Goal: Task Accomplishment & Management: Manage account settings

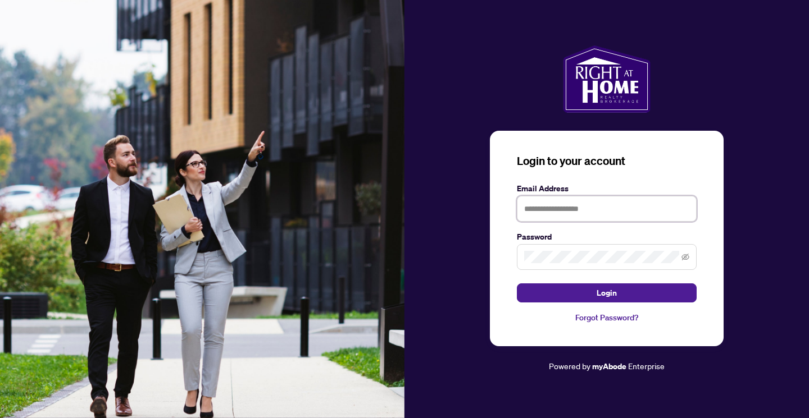
type input "**********"
click at [607, 293] on button "Login" at bounding box center [607, 293] width 180 height 19
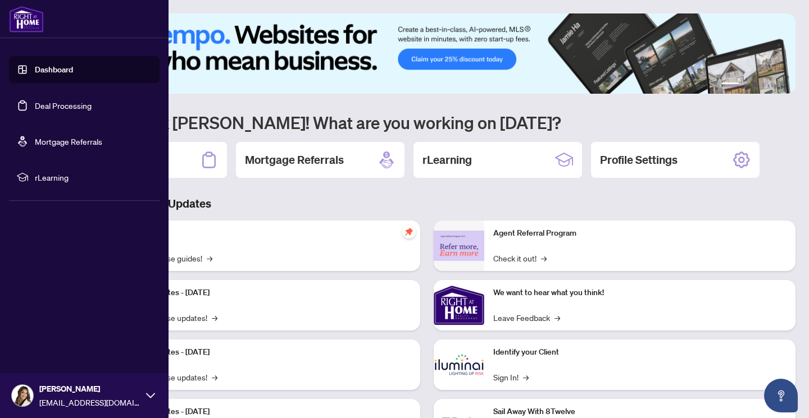
click at [51, 65] on link "Dashboard" at bounding box center [54, 70] width 38 height 10
click at [54, 111] on link "Deal Processing" at bounding box center [63, 106] width 57 height 10
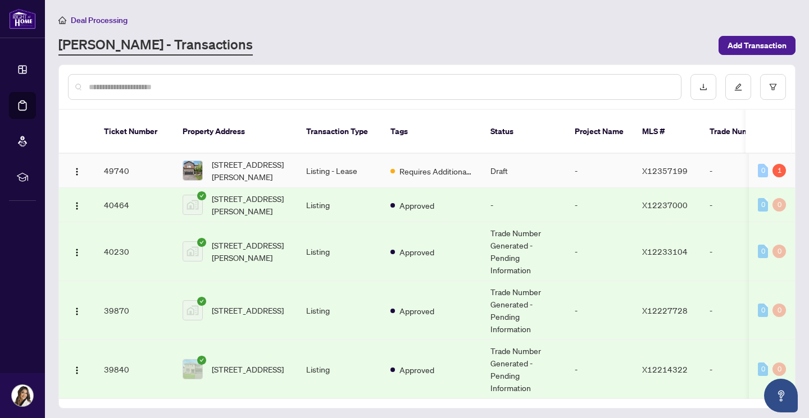
click at [412, 165] on span "Requires Additional Docs" at bounding box center [435, 171] width 73 height 12
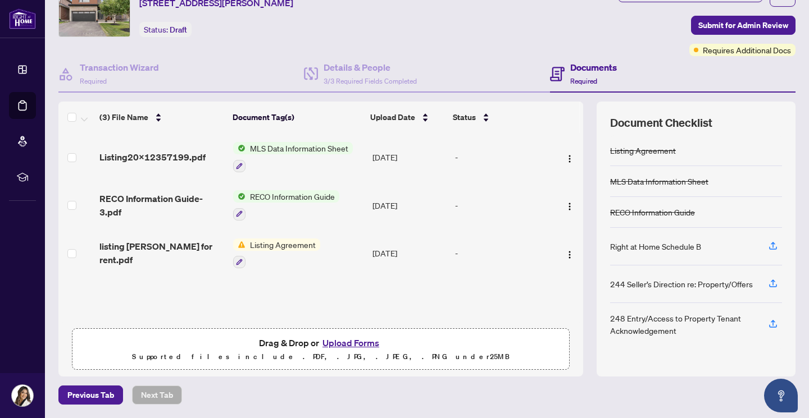
scroll to position [52, 0]
click at [263, 246] on span "Listing Agreement" at bounding box center [282, 245] width 75 height 12
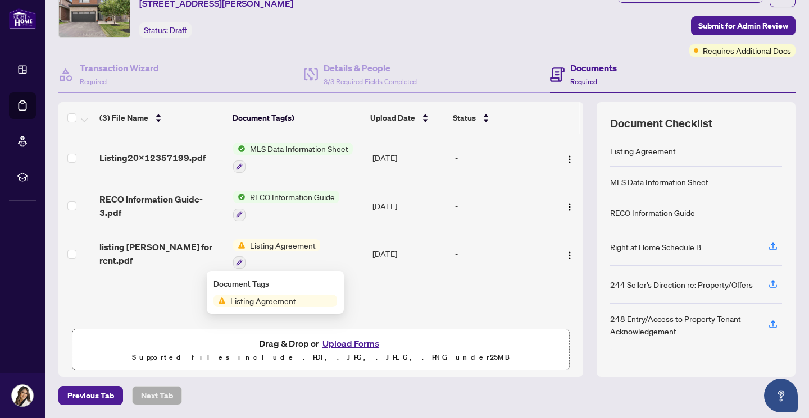
scroll to position [0, 0]
click at [403, 251] on td "[DATE]" at bounding box center [409, 254] width 83 height 48
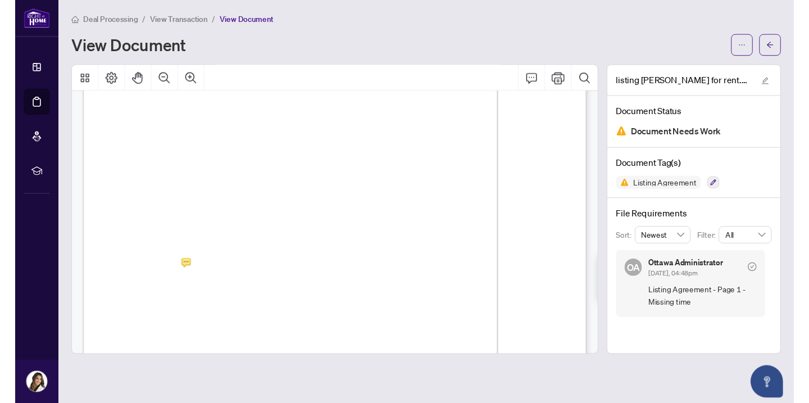
scroll to position [56, 0]
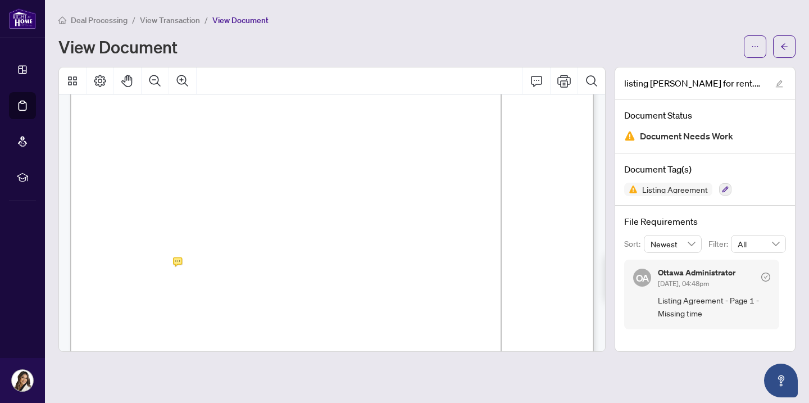
click at [180, 24] on span "View Transaction" at bounding box center [170, 20] width 60 height 10
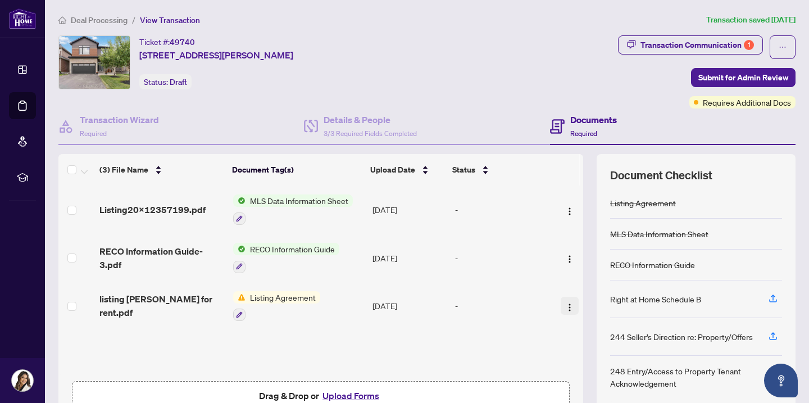
click at [568, 309] on img "button" at bounding box center [569, 307] width 9 height 9
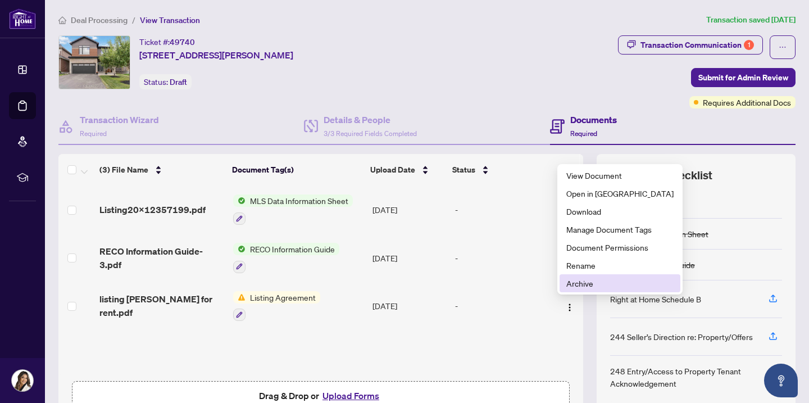
click at [577, 287] on span "Archive" at bounding box center [619, 283] width 107 height 12
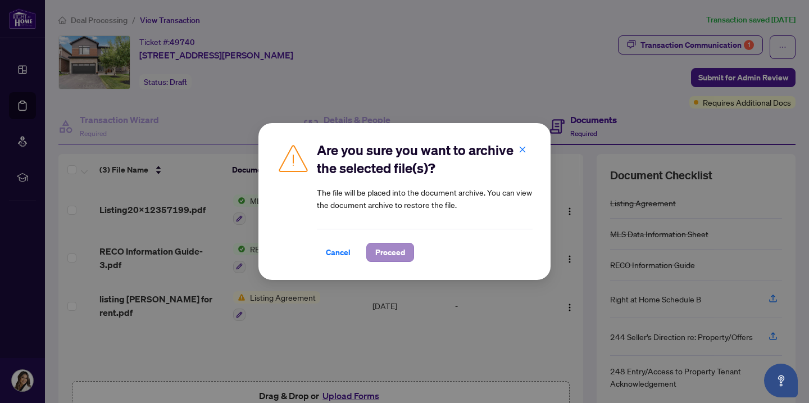
click at [406, 256] on button "Proceed" at bounding box center [390, 252] width 48 height 19
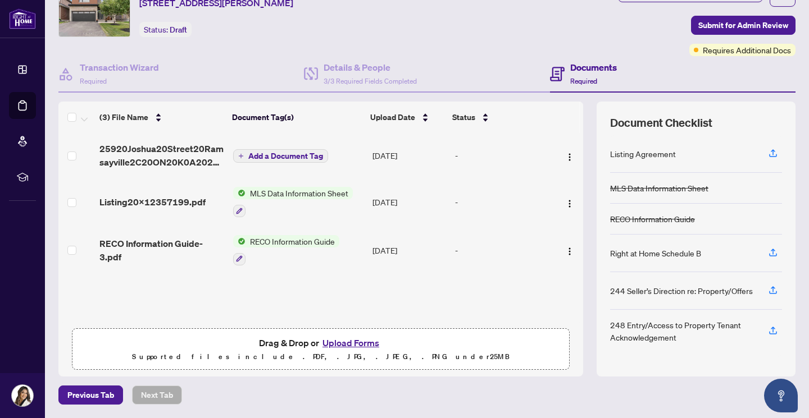
scroll to position [52, 0]
